Goal: Information Seeking & Learning: Find contact information

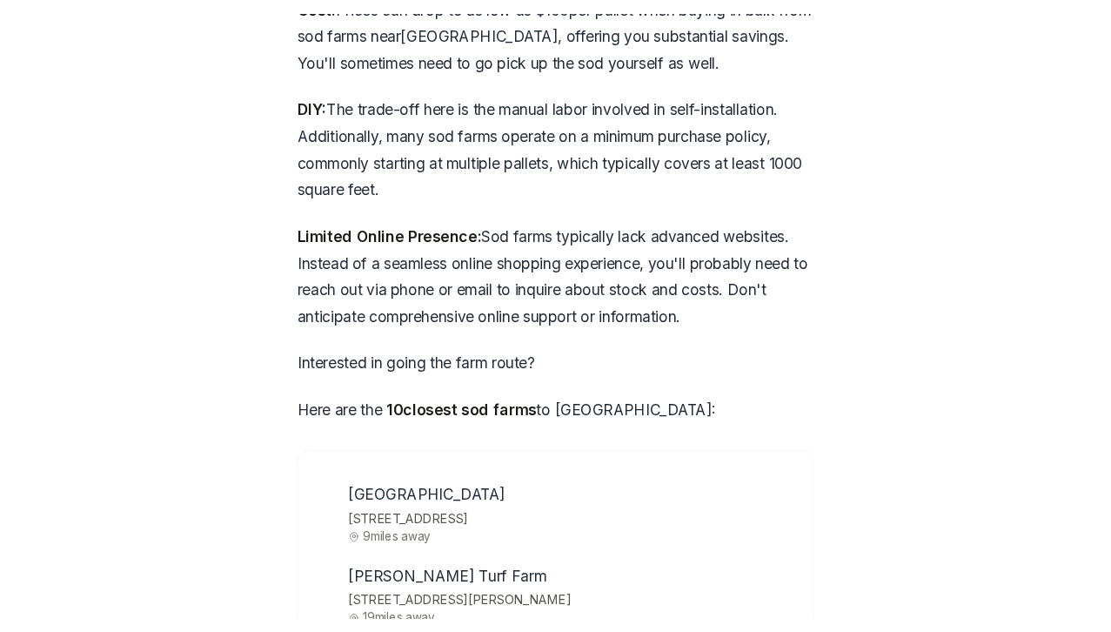
scroll to position [5497, 0]
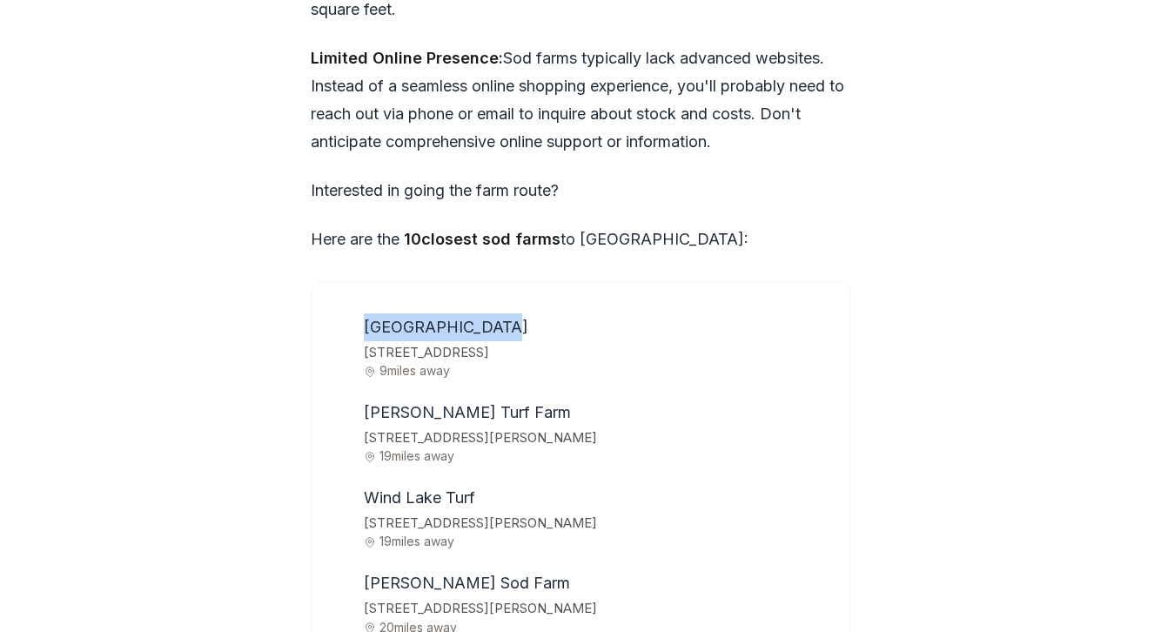
drag, startPoint x: 365, startPoint y: 179, endPoint x: 526, endPoint y: 167, distance: 162.3
click at [526, 313] on li "[GEOGRAPHIC_DATA] [STREET_ADDRESS] 9 miles away" at bounding box center [593, 345] width 472 height 64
copy span "[GEOGRAPHIC_DATA]"
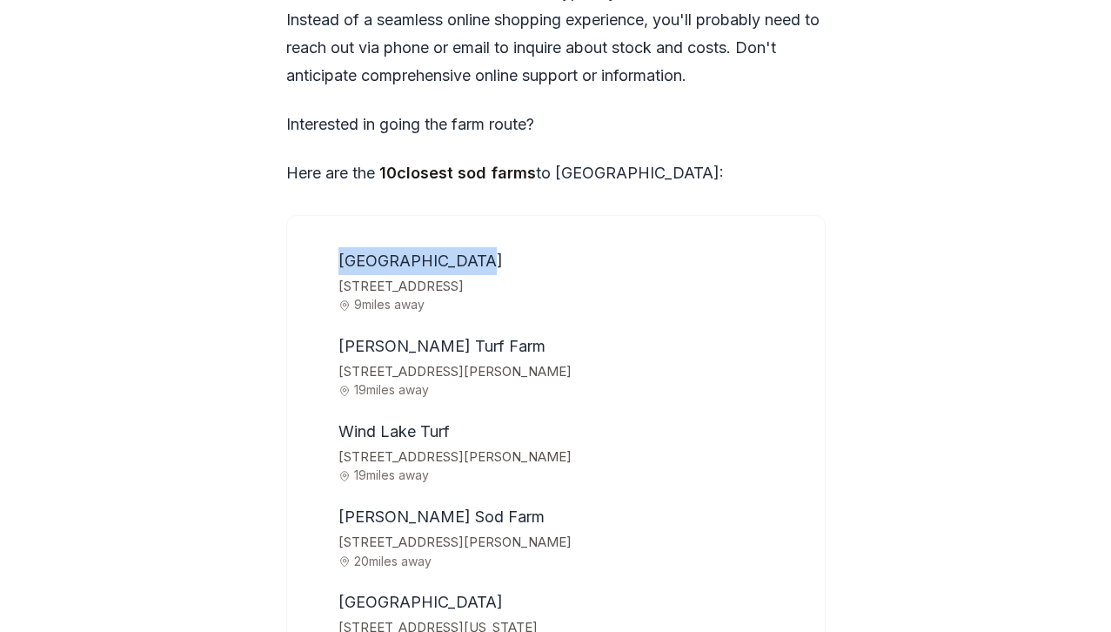
scroll to position [5567, 0]
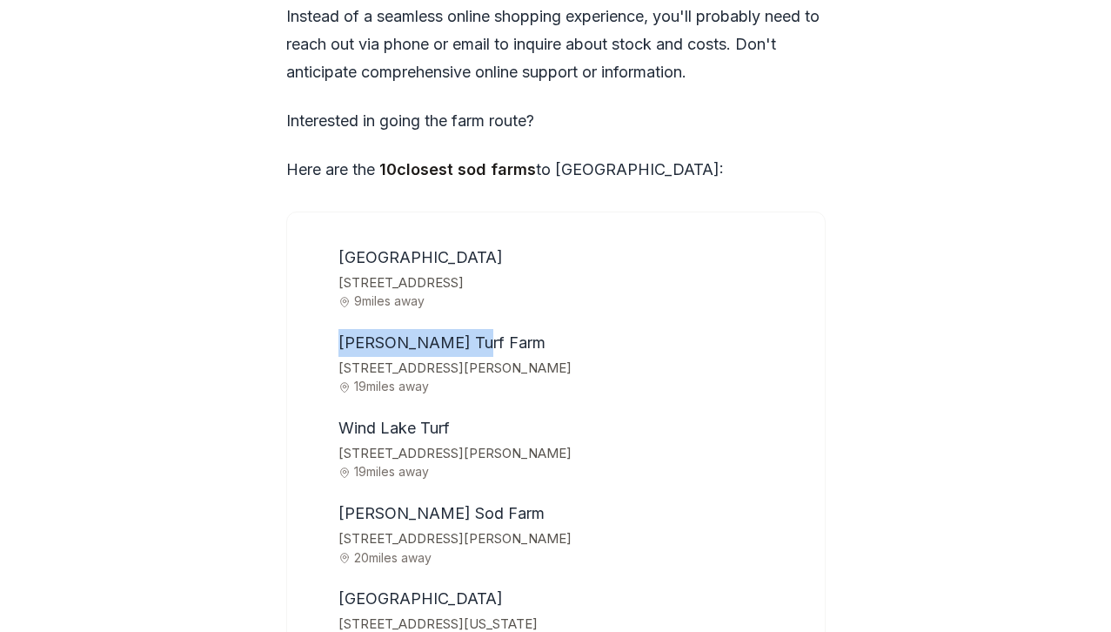
drag, startPoint x: 339, startPoint y: 188, endPoint x: 484, endPoint y: 191, distance: 145.3
click at [484, 329] on li "[PERSON_NAME] Turf Farm [STREET_ADDRESS][PERSON_NAME] 19 miles away" at bounding box center [568, 361] width 472 height 64
copy span "[PERSON_NAME] Turf Farm"
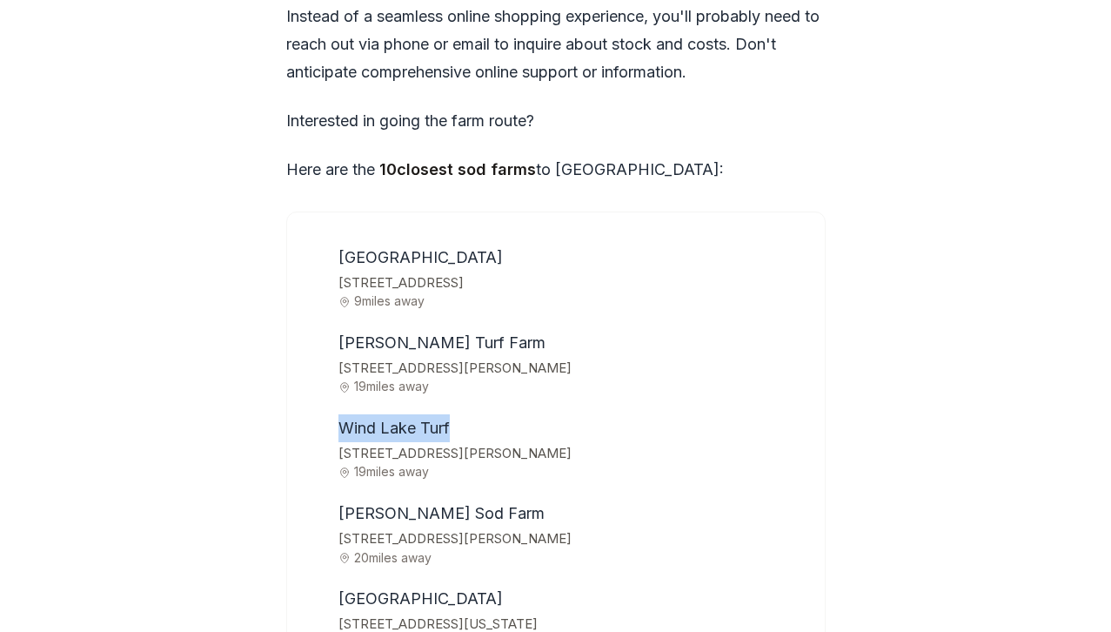
drag, startPoint x: 336, startPoint y: 281, endPoint x: 526, endPoint y: 280, distance: 189.7
click at [526, 414] on li "Wind Lake Turf [STREET_ADDRESS][PERSON_NAME] 19 miles away" at bounding box center [568, 446] width 472 height 64
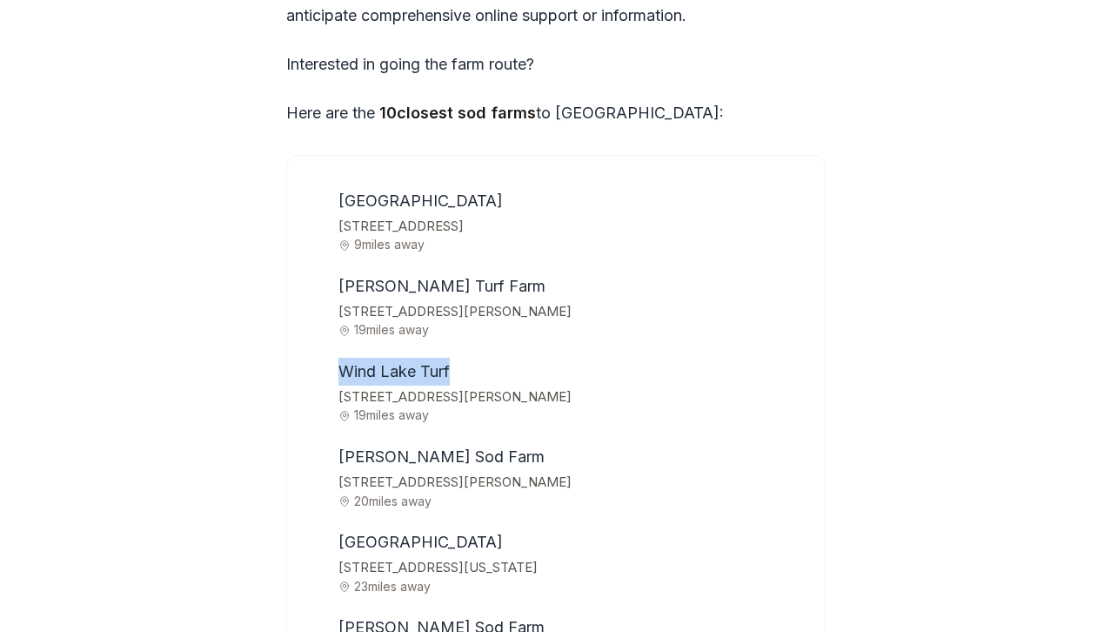
scroll to position [5624, 0]
copy span "Wind Lake Turf"
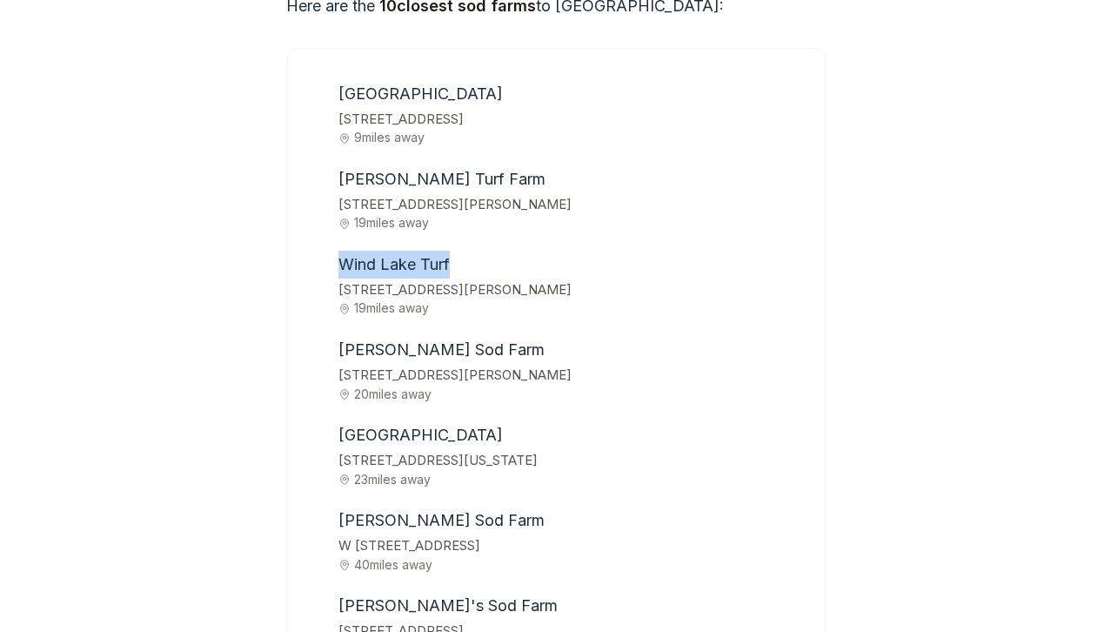
scroll to position [5816, 0]
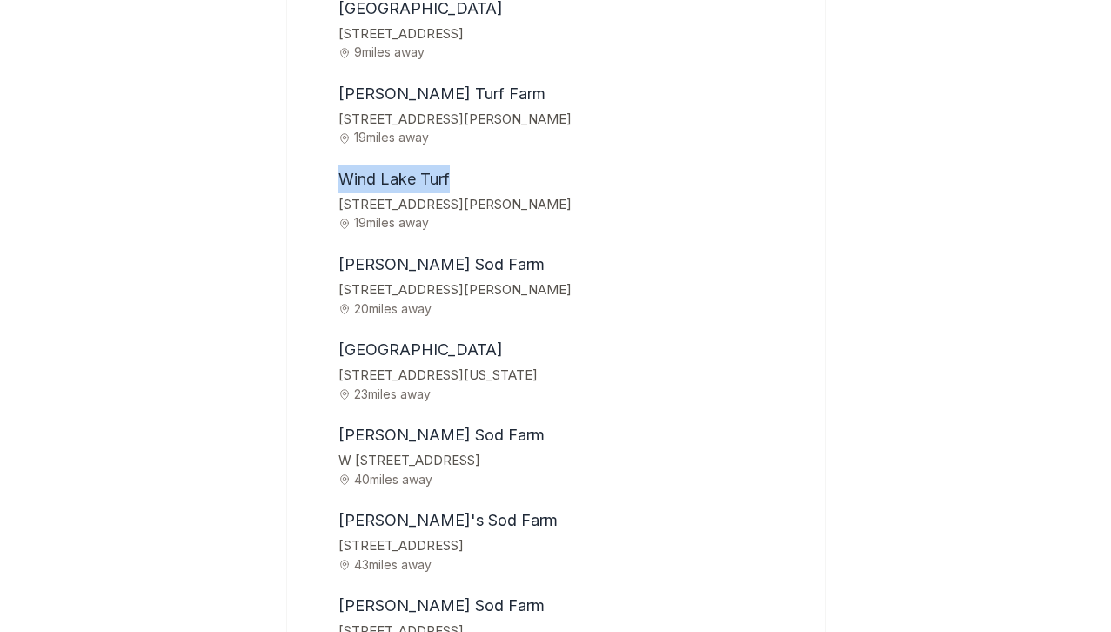
drag, startPoint x: 339, startPoint y: 194, endPoint x: 502, endPoint y: 212, distance: 164.6
click at [502, 340] on span "[GEOGRAPHIC_DATA]" at bounding box center [421, 349] width 164 height 18
copy span "[GEOGRAPHIC_DATA]"
